Goal: Information Seeking & Learning: Learn about a topic

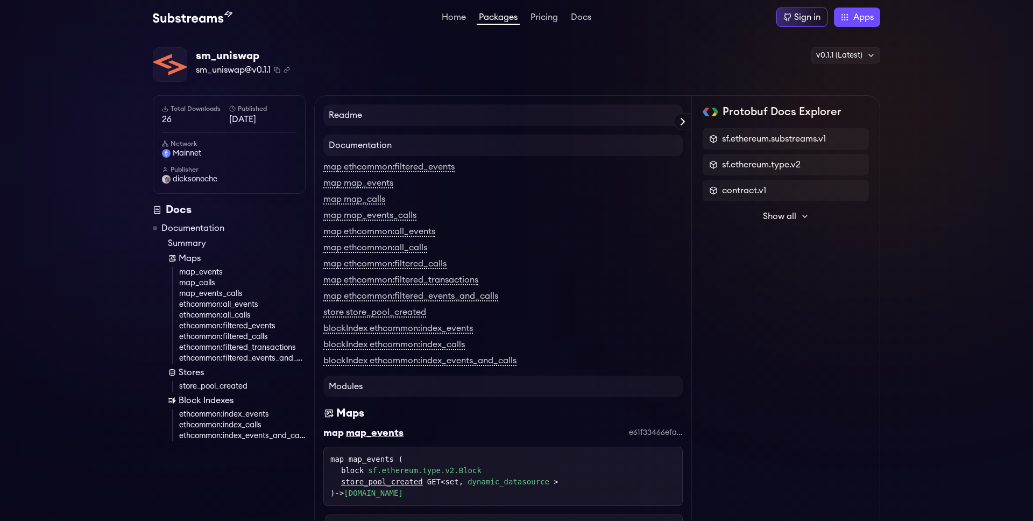
click at [180, 24] on div "Home Packages Pricing Docs Home Packages Pricing Docs Sign in Apps Subgraph Stu…" at bounding box center [516, 17] width 727 height 19
click at [188, 19] on img at bounding box center [193, 17] width 80 height 13
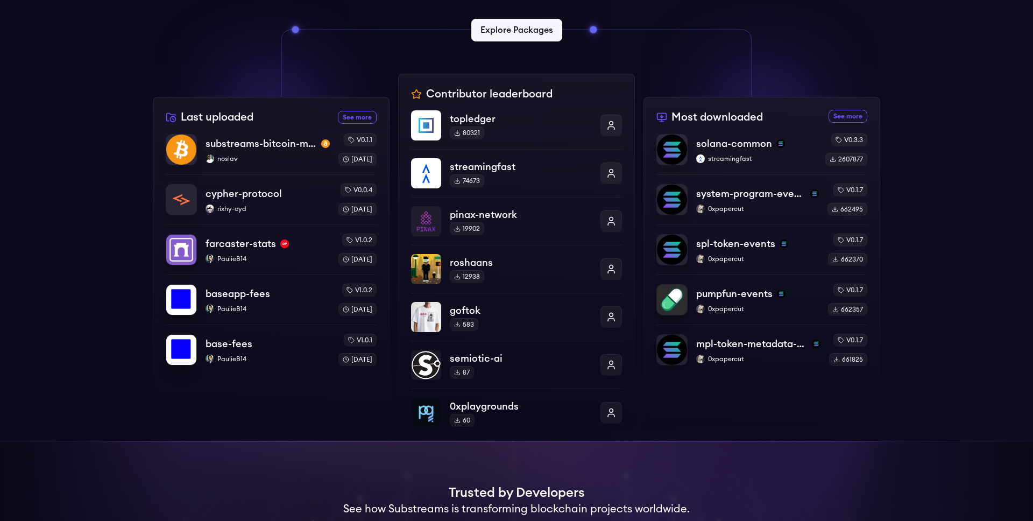
scroll to position [318, 0]
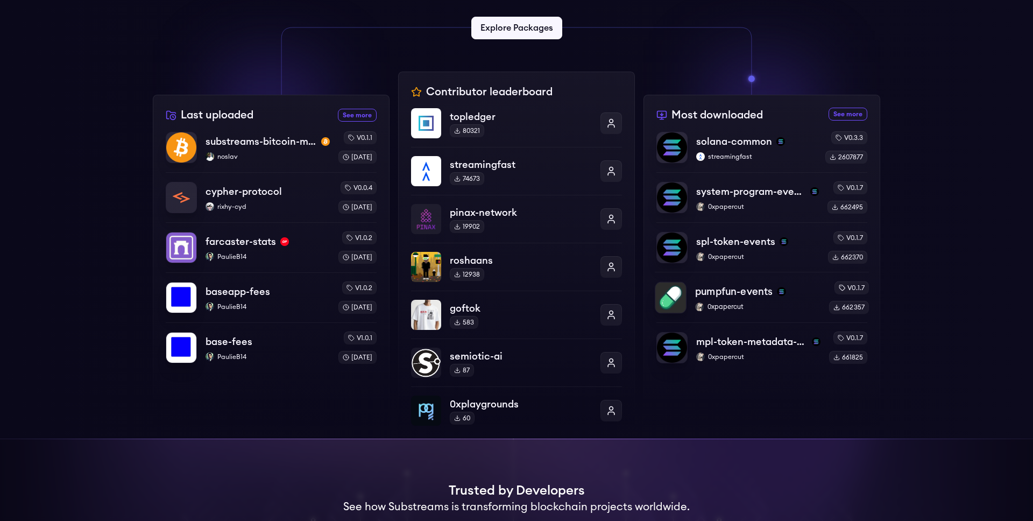
click at [750, 288] on p "pumpfun-events" at bounding box center [733, 291] width 77 height 15
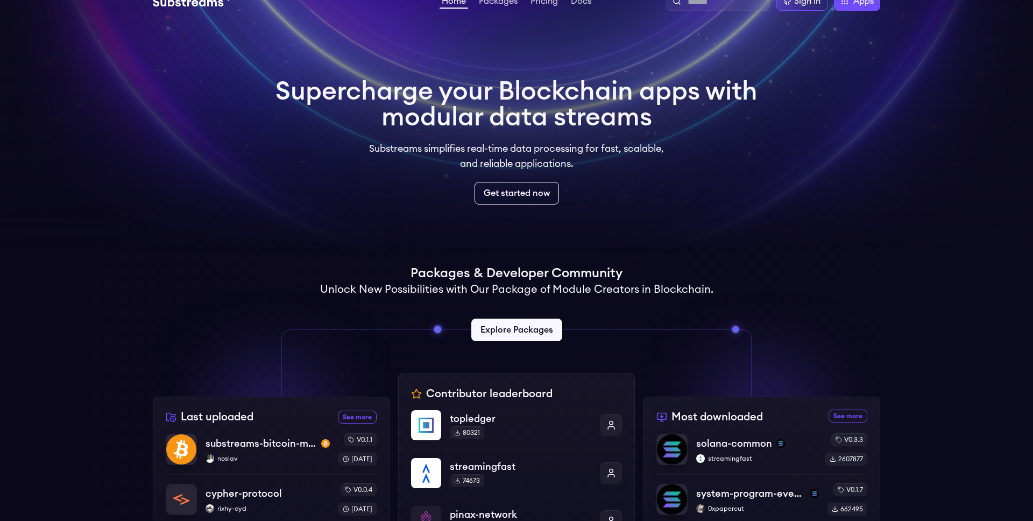
scroll to position [0, 0]
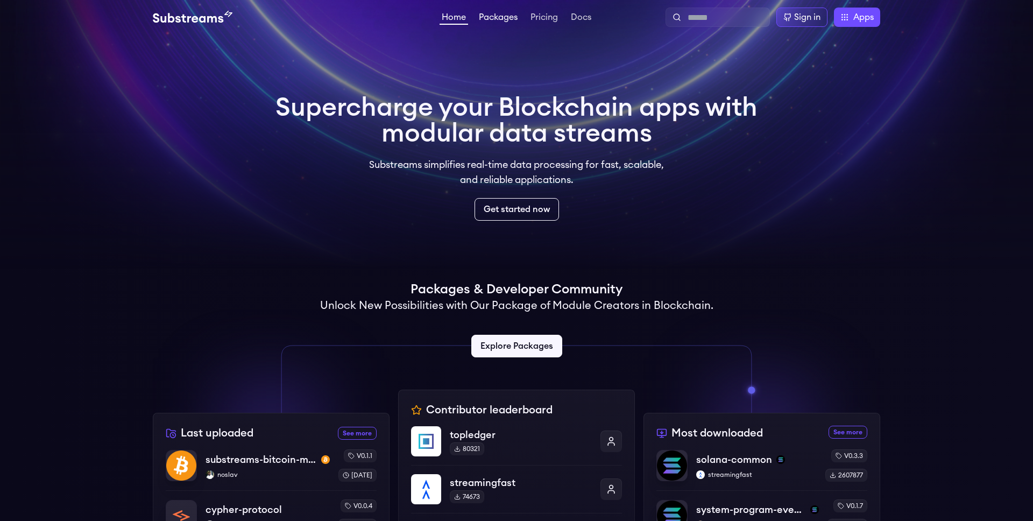
click at [507, 16] on link "Packages" at bounding box center [498, 18] width 43 height 11
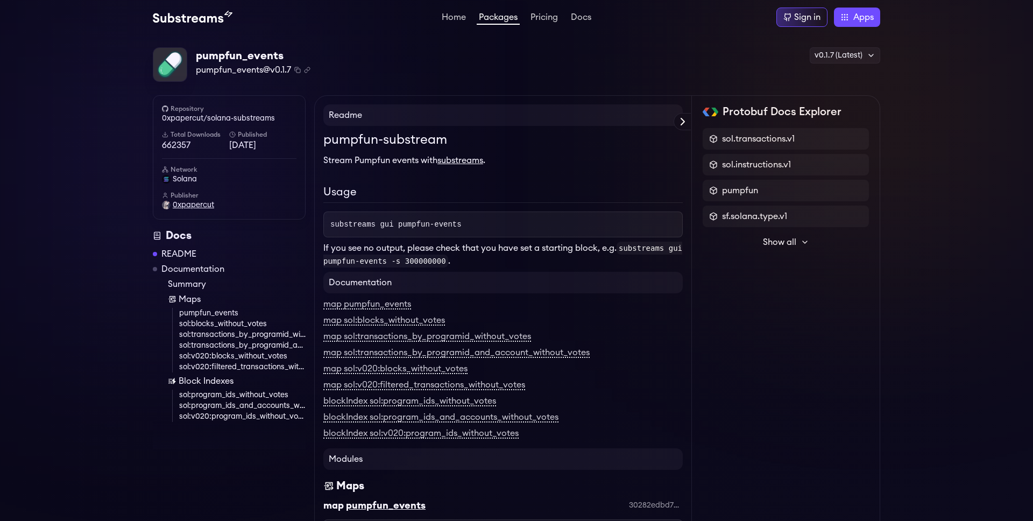
click at [183, 205] on span "0xpapercut" at bounding box center [193, 205] width 41 height 11
